Goal: Transaction & Acquisition: Purchase product/service

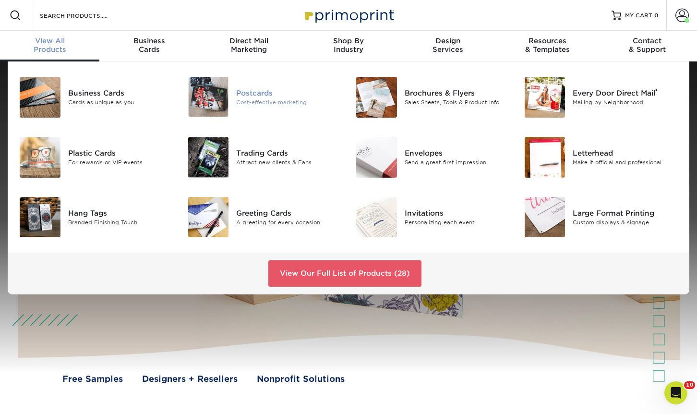
click at [228, 102] on img at bounding box center [208, 97] width 41 height 40
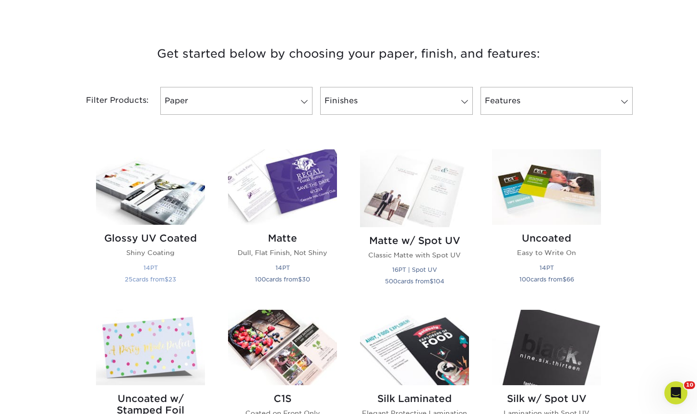
click at [168, 204] on img at bounding box center [150, 186] width 109 height 75
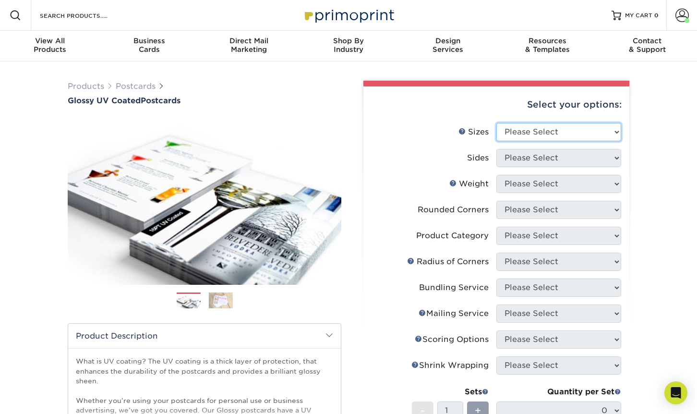
click at [540, 138] on select "Please Select 1.5" x 7" 2" x 4" 2" x 6" 2" x 7" 2" x 8" 2.12" x 5.5" 2.12" x 5.…" at bounding box center [558, 132] width 125 height 18
select select "3.50x8.50"
click at [496, 123] on select "Please Select 1.5" x 7" 2" x 4" 2" x 6" 2" x 7" 2" x 8" 2.12" x 5.5" 2.12" x 5.…" at bounding box center [558, 132] width 125 height 18
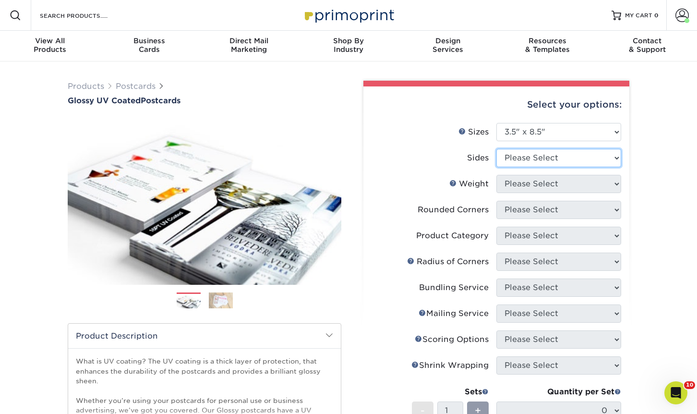
click at [527, 163] on select "Please Select Print Both Sides Print Front Only" at bounding box center [558, 158] width 125 height 18
select select "13abbda7-1d64-4f25-8bb2-c179b224825d"
click at [496, 149] on select "Please Select Print Both Sides Print Front Only" at bounding box center [558, 158] width 125 height 18
click at [529, 186] on select "Please Select" at bounding box center [558, 184] width 125 height 18
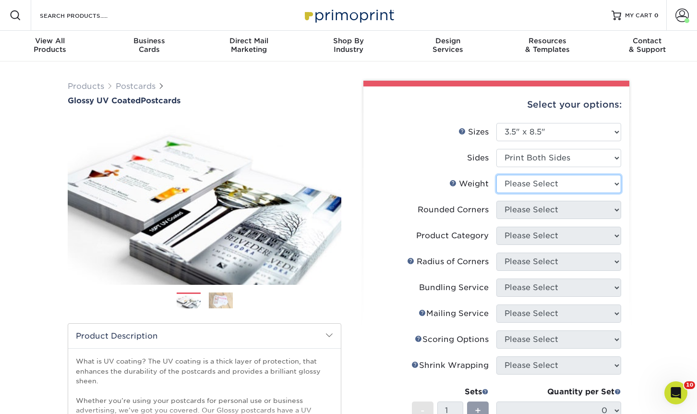
select select "16PT"
click at [496, 175] on select "Please Select 16PT 14PT 18PT C1S" at bounding box center [558, 184] width 125 height 18
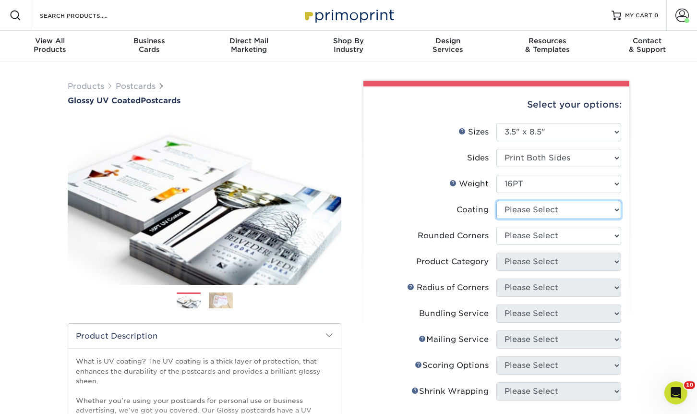
click at [537, 214] on select at bounding box center [558, 210] width 125 height 18
select select "ae367451-b2b8-45df-a344-0f05b6a12993"
click at [496, 201] on select at bounding box center [558, 210] width 125 height 18
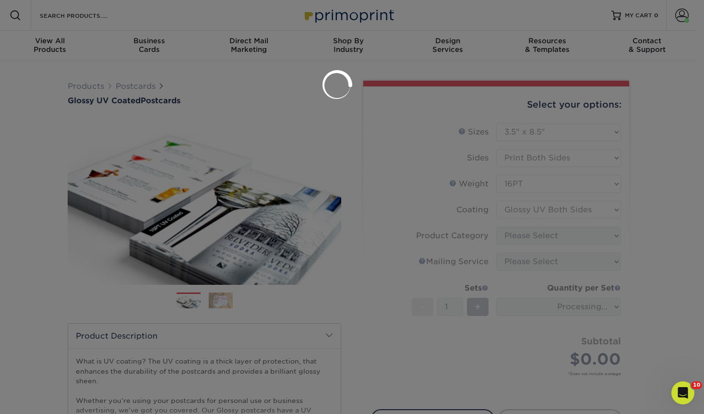
click at [538, 249] on div at bounding box center [352, 207] width 704 height 414
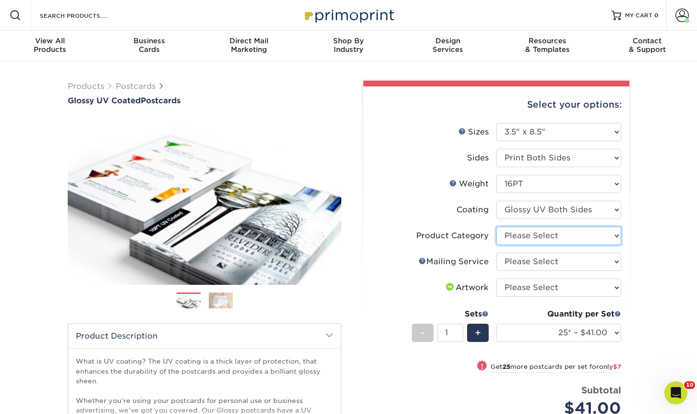
click at [565, 235] on select "Please Select Postcards" at bounding box center [558, 236] width 125 height 18
select select "9b7272e0-d6c8-4c3c-8e97-d3a1bcdab858"
click at [496, 227] on select "Please Select Postcards" at bounding box center [558, 236] width 125 height 18
click at [561, 258] on select "Please Select No Direct Mailing Service No, I will mail/stamp/imprint Direct Ma…" at bounding box center [558, 262] width 125 height 18
select select "3e5e9bdd-d78a-4c28-a41d-fe1407925ca6"
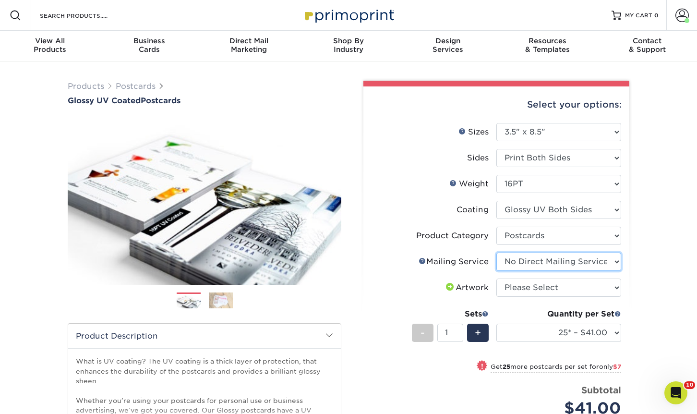
click at [496, 253] on select "Please Select No Direct Mailing Service No, I will mail/stamp/imprint Direct Ma…" at bounding box center [558, 262] width 125 height 18
click at [552, 291] on select "Please Select I will upload files I need a design - $150" at bounding box center [558, 287] width 125 height 18
select select "upload"
click at [496, 278] on select "Please Select I will upload files I need a design - $150" at bounding box center [558, 287] width 125 height 18
click at [553, 343] on div "Quantity per Set 25* – $41.00 50* – $48.00 75* – $56.00 100* – $72.00 250* – $1…" at bounding box center [558, 330] width 125 height 45
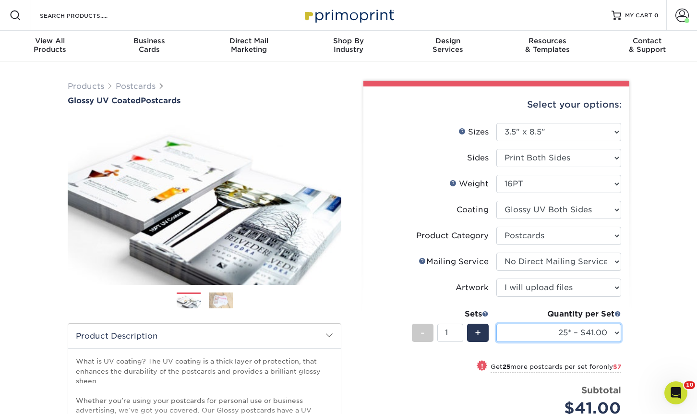
click at [554, 337] on select "25* – $41.00 50* – $48.00 75* – $56.00 100* – $72.00 250* – $118.00 500 – $163.…" at bounding box center [558, 333] width 125 height 18
select select "2500 – $311.00"
click at [496, 324] on select "25* – $41.00 50* – $48.00 75* – $56.00 100* – $72.00 250* – $118.00 500 – $163.…" at bounding box center [558, 333] width 125 height 18
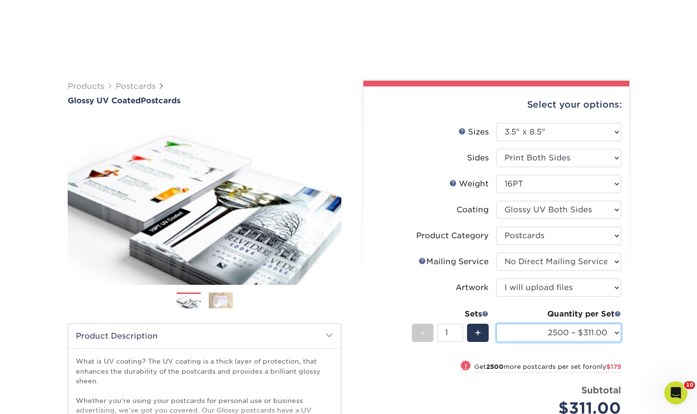
scroll to position [240, 0]
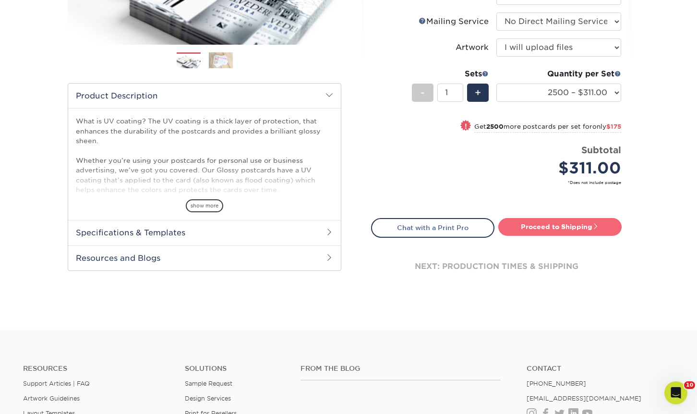
click at [576, 235] on link "Proceed to Shipping" at bounding box center [559, 226] width 123 height 17
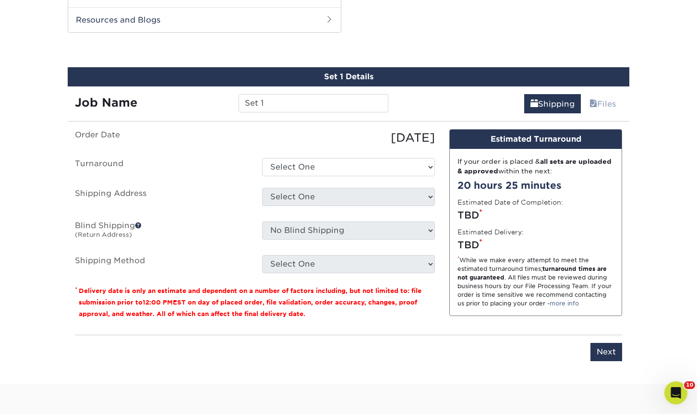
scroll to position [484, 0]
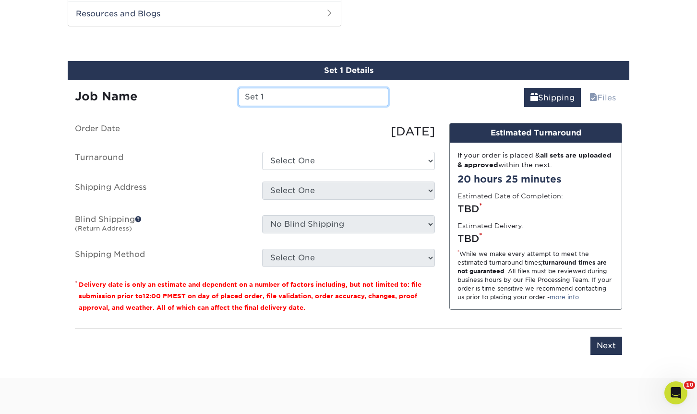
click at [313, 91] on input "Set 1" at bounding box center [313, 97] width 149 height 18
click at [313, 90] on input "Set 1" at bounding box center [313, 97] width 149 height 18
type input "IN [PERSON_NAME] PFA flyers"
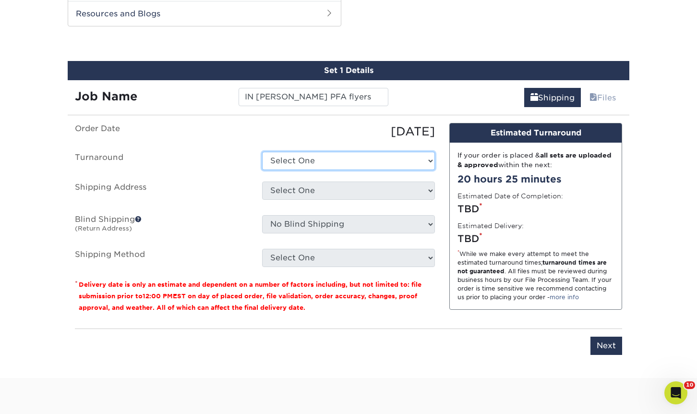
click at [345, 165] on select "Select One 2-4 Business Days 2 Day Next Business Day" at bounding box center [348, 161] width 173 height 18
select select "fd265be2-8b69-4df8-81f2-1308c457a49f"
click at [262, 152] on select "Select One 2-4 Business Days 2 Day Next Business Day" at bounding box center [348, 161] width 173 height 18
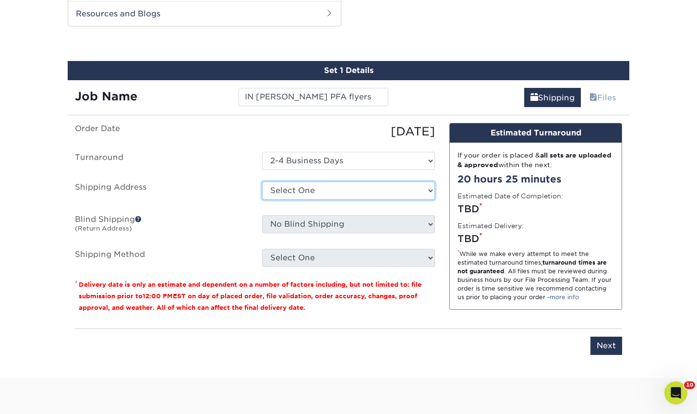
click at [341, 192] on select "Select One 1A Ryan Gunter ARCleburne ARConway ARFranklin ARMontgomery AROuachit…" at bounding box center [348, 190] width 173 height 18
select select "282632"
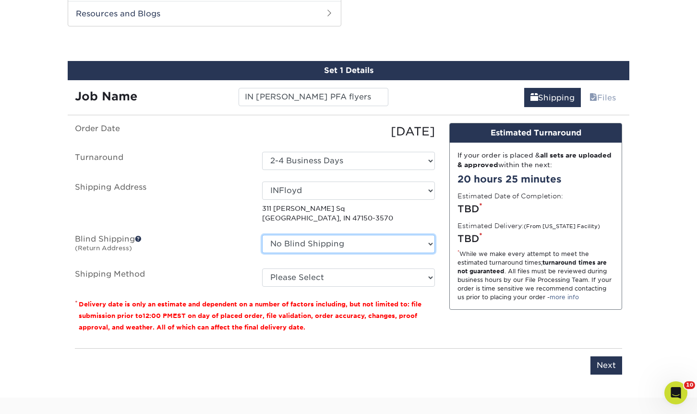
click at [345, 235] on select "No Blind Shipping 1A Ryan Gunter ARCleburne ARConway ARFranklin ARMontgomery AR…" at bounding box center [348, 244] width 173 height 18
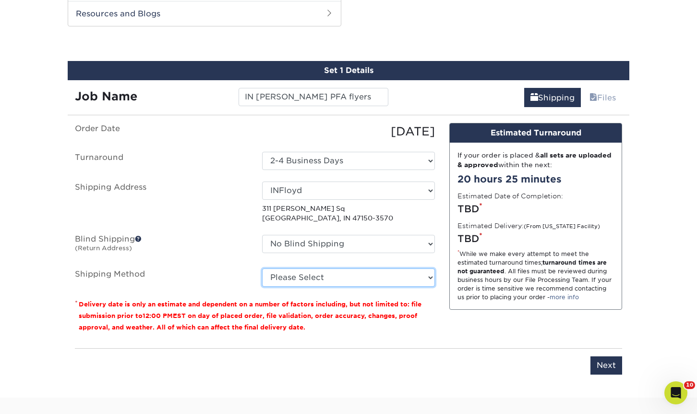
click at [352, 275] on select "Please Select Ground Shipping (+$33.64) 3 Day Shipping Service (+$43.97) 2 Day …" at bounding box center [348, 277] width 173 height 18
select select "03"
click at [262, 268] on select "Please Select Ground Shipping (+$33.64) 3 Day Shipping Service (+$43.97) 2 Day …" at bounding box center [348, 277] width 173 height 18
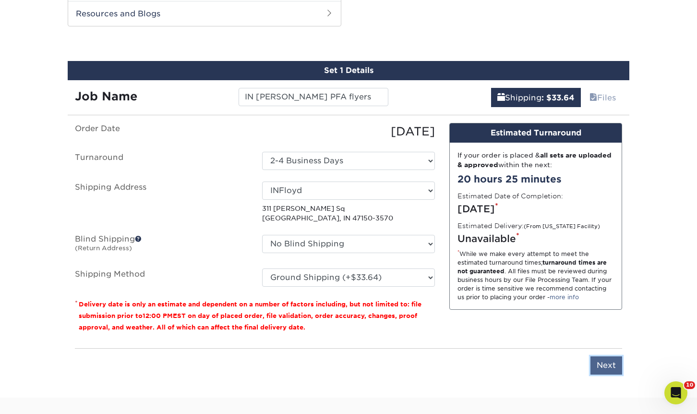
click at [613, 369] on input "Next" at bounding box center [607, 365] width 32 height 18
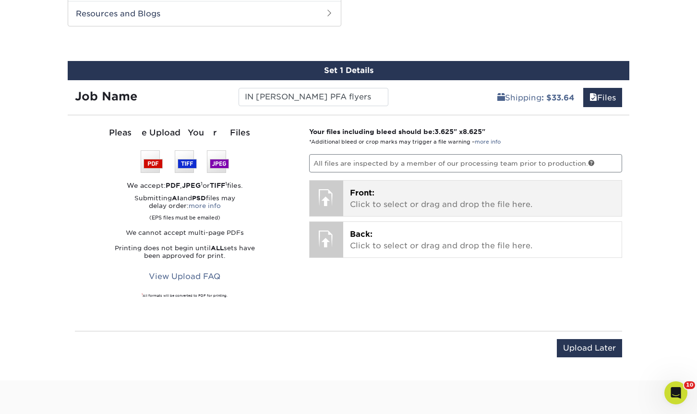
click at [526, 204] on p "Front: Click to select or drag and drop the file here." at bounding box center [483, 198] width 266 height 23
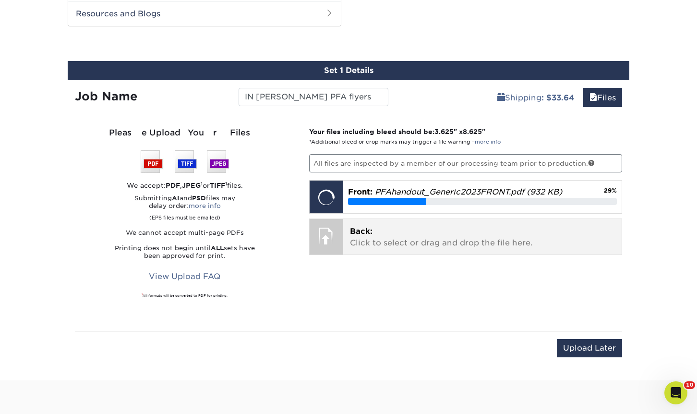
click at [427, 244] on p "Back: Click to select or drag and drop the file here." at bounding box center [483, 237] width 266 height 23
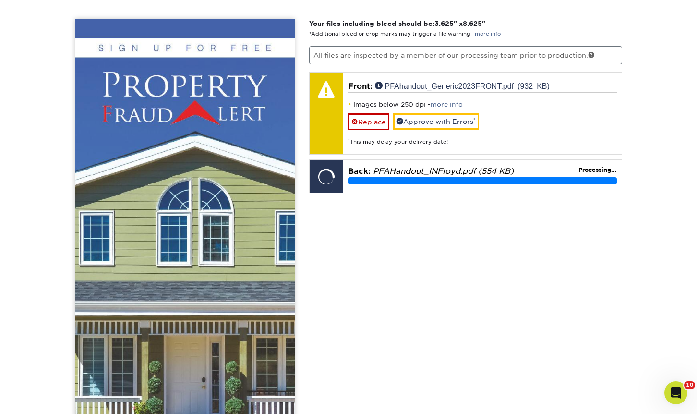
scroll to position [821, 0]
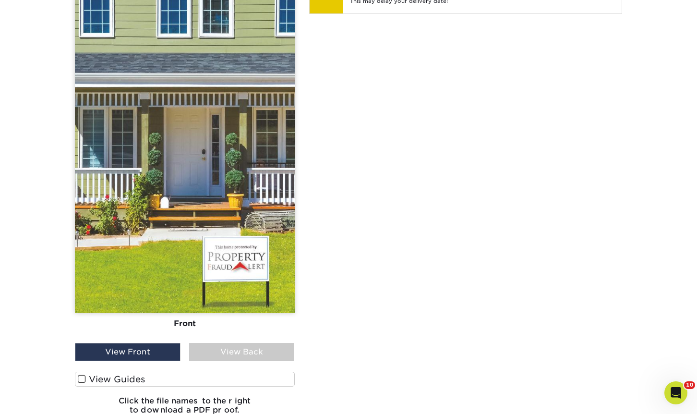
click at [246, 351] on div "View Back" at bounding box center [242, 352] width 106 height 18
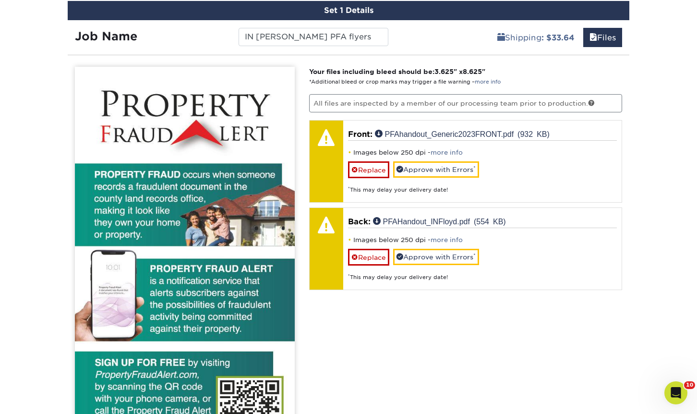
scroll to position [532, 0]
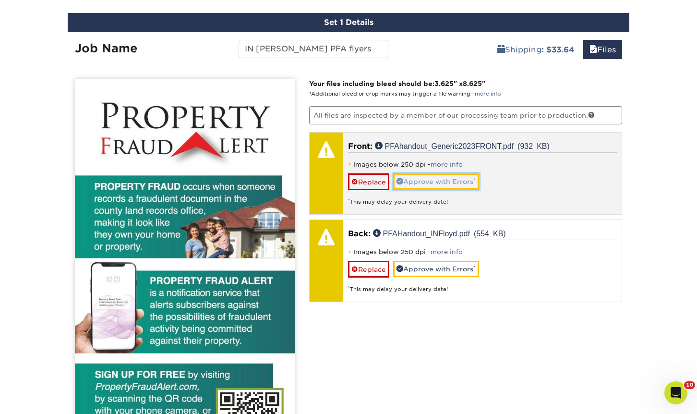
click at [454, 186] on link "Approve with Errors *" at bounding box center [436, 181] width 86 height 16
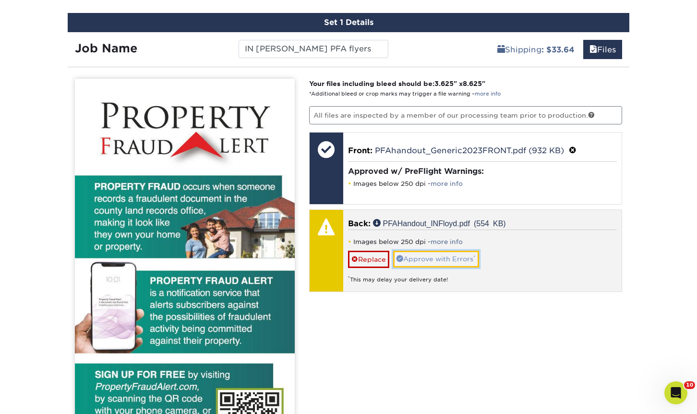
click at [444, 255] on link "Approve with Errors *" at bounding box center [436, 259] width 86 height 16
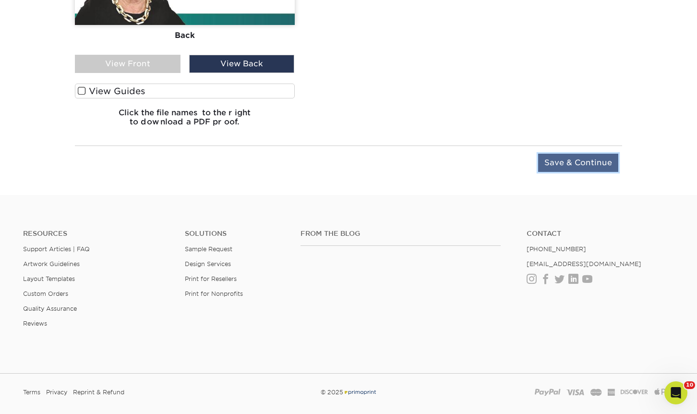
click at [596, 156] on input "Save & Continue" at bounding box center [578, 163] width 80 height 18
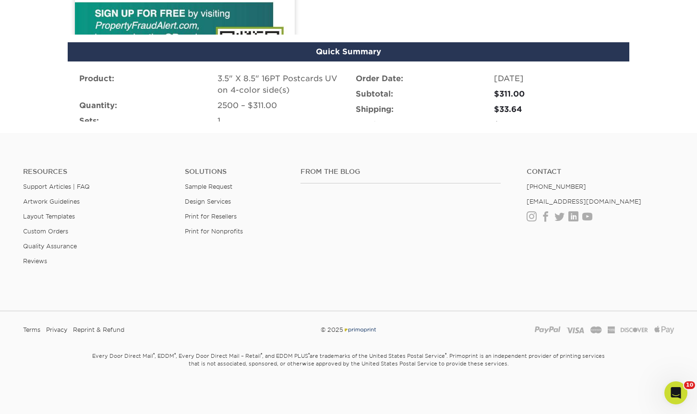
scroll to position [643, 0]
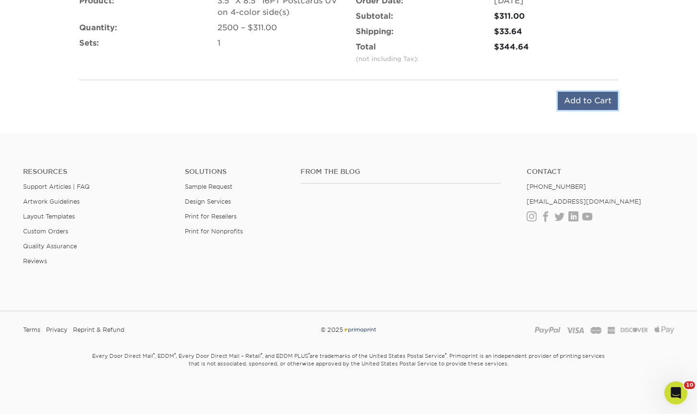
click at [582, 109] on input "Add to Cart" at bounding box center [588, 101] width 60 height 18
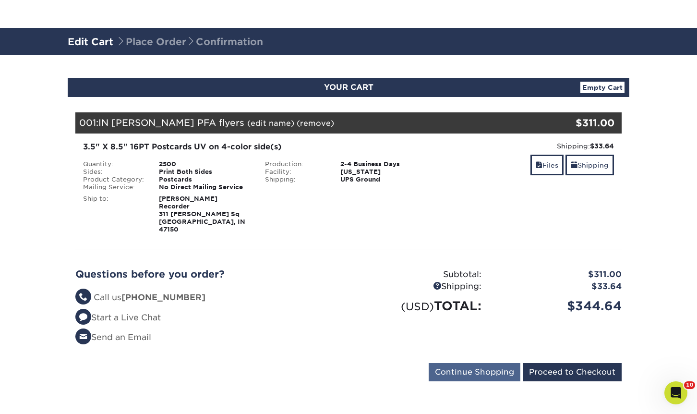
scroll to position [192, 0]
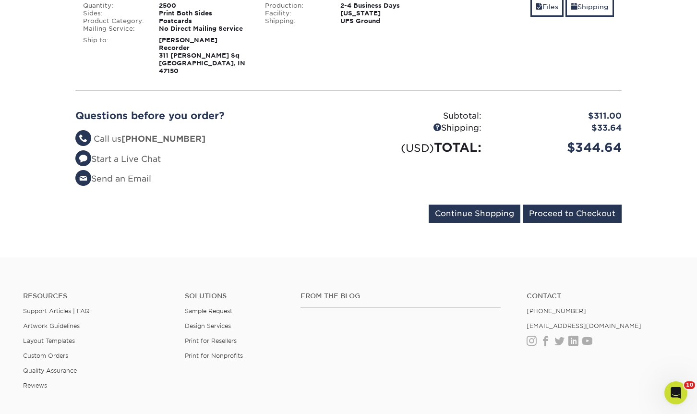
click at [543, 195] on div "Questions before you order? Questions? Call us (888) 822-5815 Start a Live Chat…" at bounding box center [348, 151] width 561 height 106
click at [544, 205] on input "Proceed to Checkout" at bounding box center [572, 214] width 99 height 18
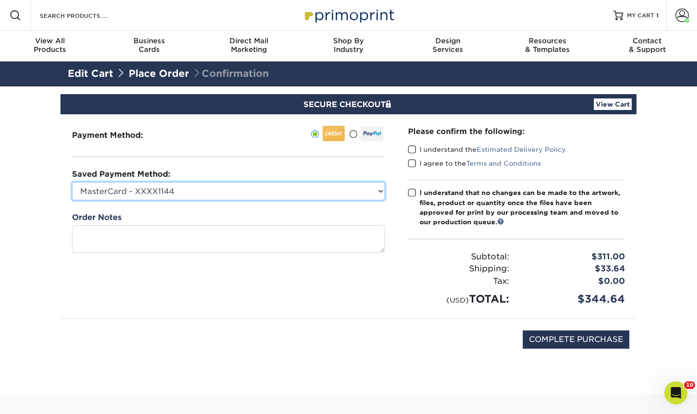
click at [315, 195] on select "MasterCard - XXXX1144 Visa - XXXX9276 MasterCard - XXXX0651 MasterCard - XXXX77…" at bounding box center [228, 191] width 313 height 18
select select "70136"
click at [72, 182] on select "MasterCard - XXXX1144 Visa - XXXX9276 MasterCard - XXXX0651 MasterCard - XXXX77…" at bounding box center [228, 191] width 313 height 18
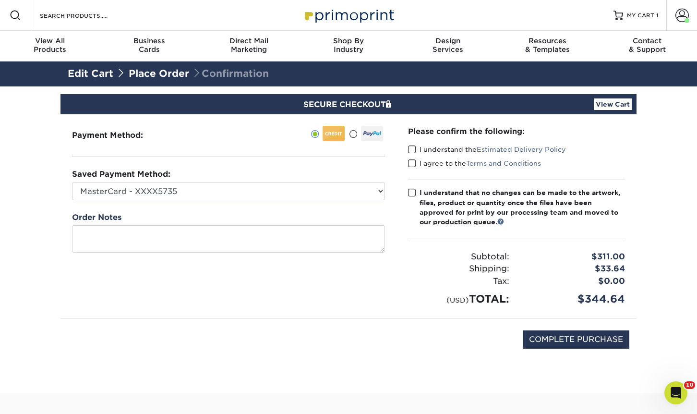
click at [411, 148] on span at bounding box center [412, 149] width 8 height 9
click at [0, 0] on input "I understand the Estimated Delivery Policy" at bounding box center [0, 0] width 0 height 0
click at [411, 160] on span at bounding box center [412, 163] width 8 height 9
click at [0, 0] on input "I agree to the Terms and Conditions" at bounding box center [0, 0] width 0 height 0
click at [411, 196] on span at bounding box center [412, 192] width 8 height 9
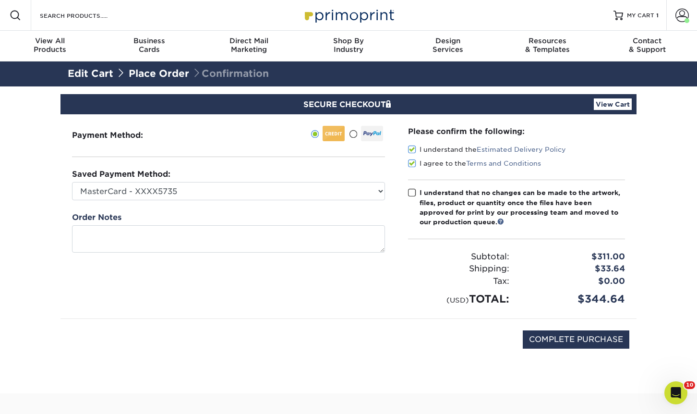
click at [0, 0] on input "I understand that no changes can be made to the artwork, files, product or quan…" at bounding box center [0, 0] width 0 height 0
click at [538, 336] on input "COMPLETE PURCHASE" at bounding box center [576, 339] width 107 height 18
type input "PROCESSING, PLEASE WAIT..."
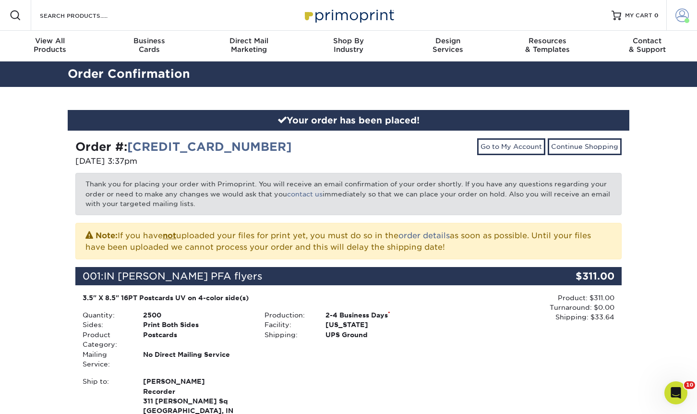
click at [680, 14] on span at bounding box center [682, 15] width 13 height 13
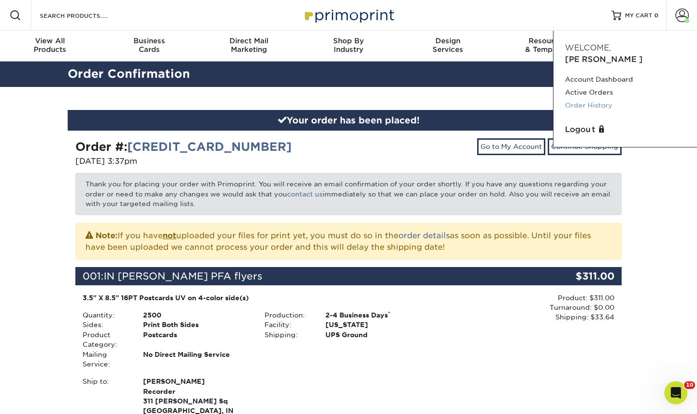
click at [591, 99] on link "Order History" at bounding box center [625, 105] width 121 height 13
click at [610, 99] on link "Order History" at bounding box center [625, 105] width 121 height 13
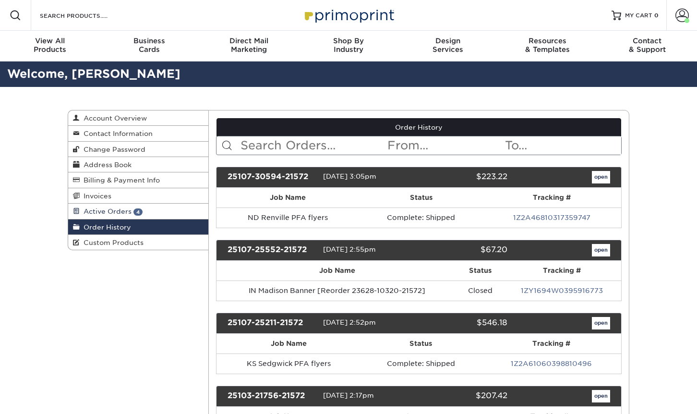
click at [135, 214] on span "4" at bounding box center [137, 211] width 9 height 7
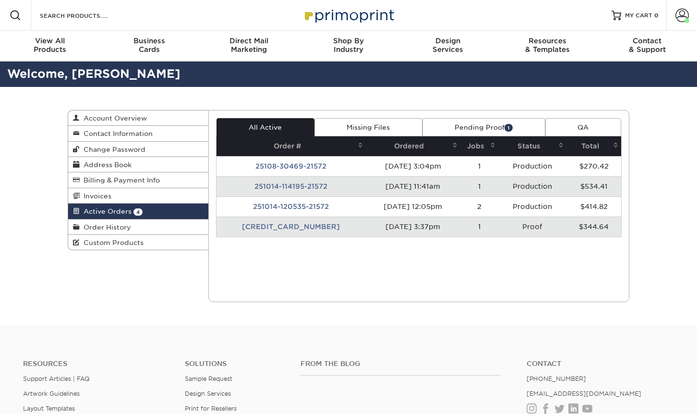
click at [483, 128] on link "Pending Proof 1" at bounding box center [484, 127] width 123 height 18
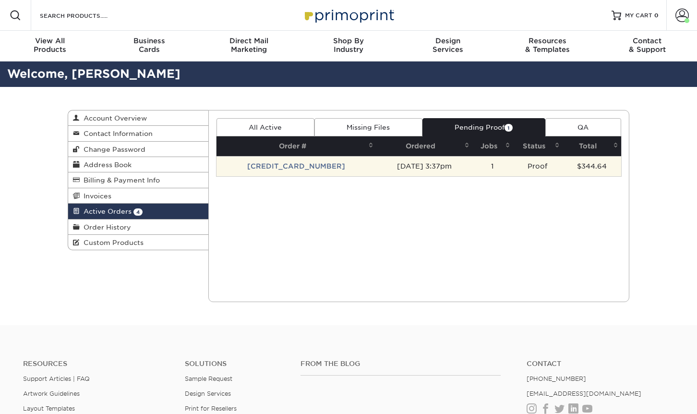
click at [448, 170] on td "[DATE] 3:37pm" at bounding box center [424, 166] width 96 height 20
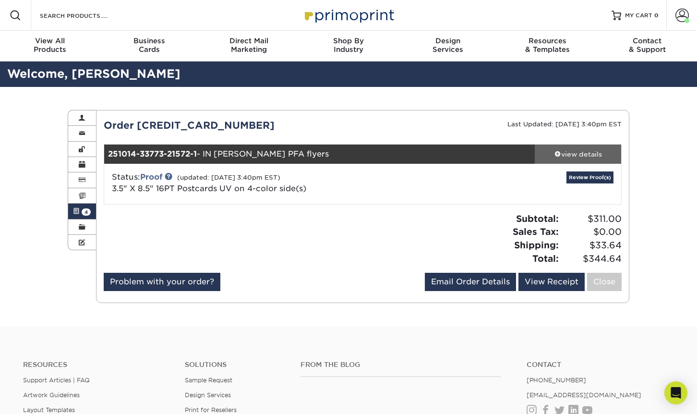
click at [590, 158] on div "view details" at bounding box center [578, 154] width 86 height 10
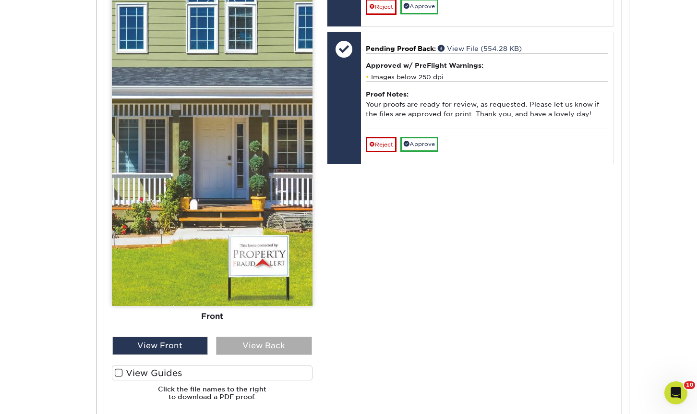
scroll to position [624, 0]
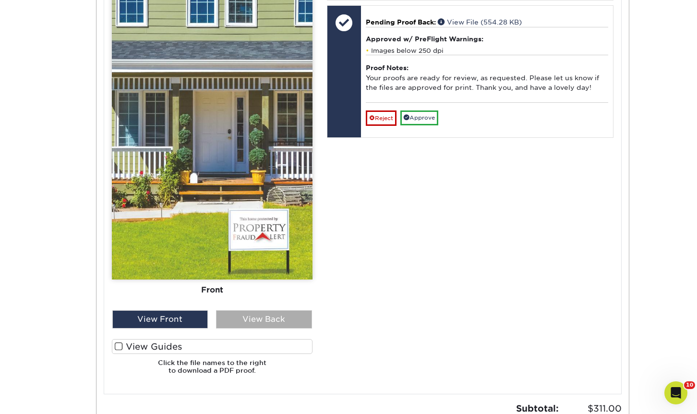
click at [280, 318] on div "View Back" at bounding box center [264, 319] width 96 height 18
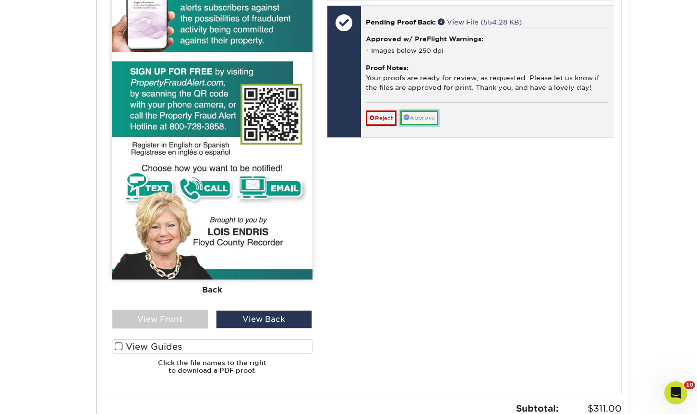
click at [420, 125] on link "Approve" at bounding box center [419, 117] width 38 height 15
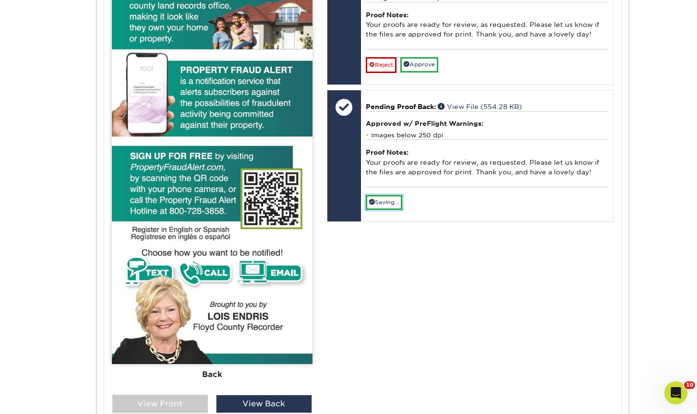
scroll to position [528, 0]
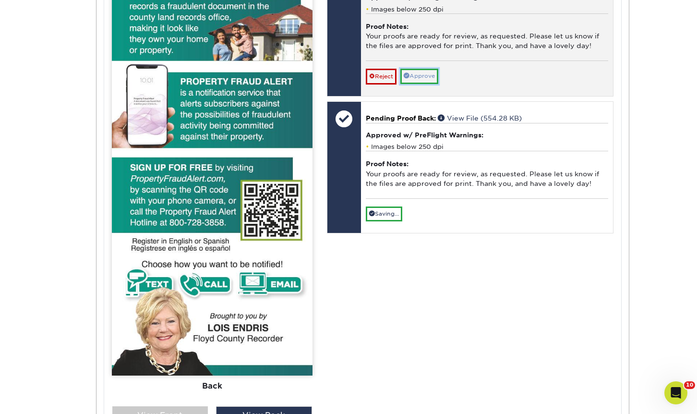
click at [427, 81] on link "Approve" at bounding box center [419, 76] width 38 height 15
